Goal: Transaction & Acquisition: Purchase product/service

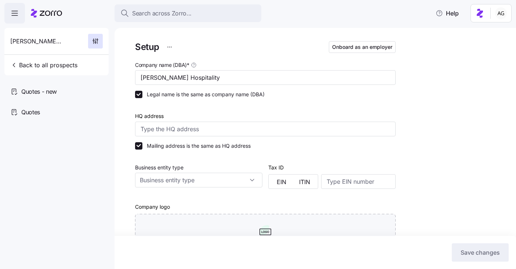
click at [164, 12] on span "Search across Zorro..." at bounding box center [161, 13] width 59 height 9
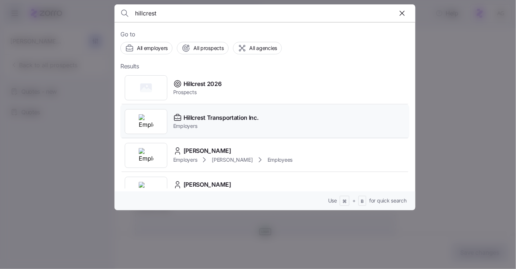
type input "hillcrest"
click at [198, 121] on span "Hillcrest Transportation Inc." at bounding box center [221, 117] width 75 height 9
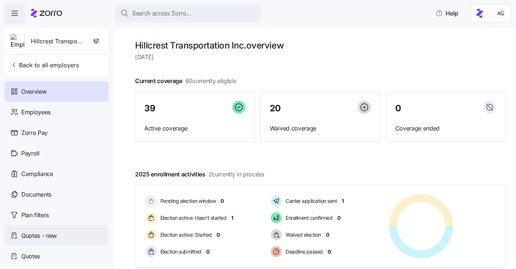
click at [47, 235] on span "Quotes - new" at bounding box center [39, 235] width 36 height 9
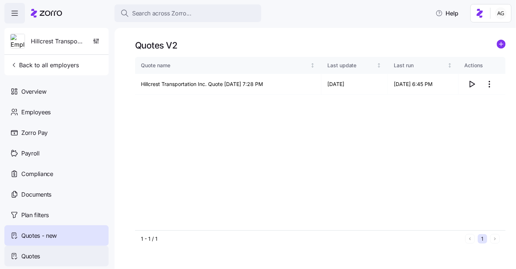
click at [31, 253] on span "Quotes" at bounding box center [30, 256] width 19 height 9
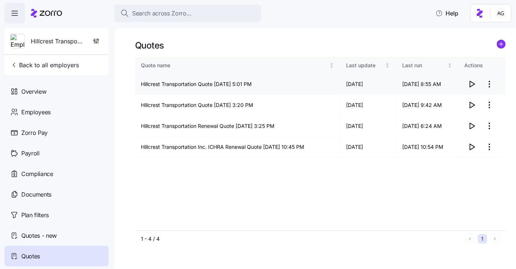
click at [475, 82] on icon "button" at bounding box center [472, 84] width 9 height 9
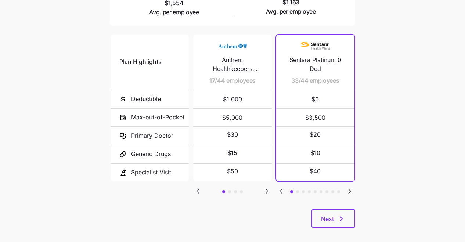
scroll to position [159, 0]
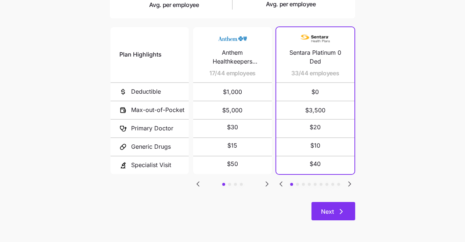
click at [338, 209] on icon "button" at bounding box center [341, 211] width 9 height 9
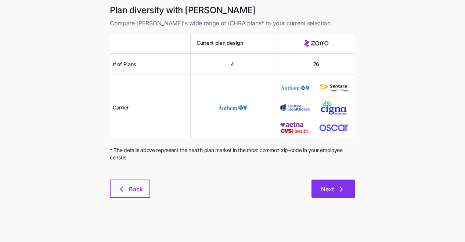
click at [338, 185] on icon "button" at bounding box center [341, 189] width 9 height 9
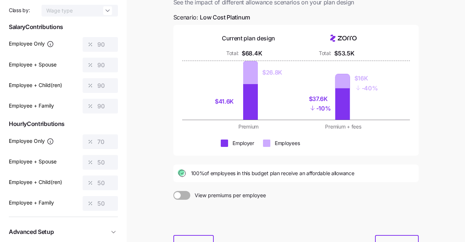
scroll to position [58, 0]
